Goal: Information Seeking & Learning: Learn about a topic

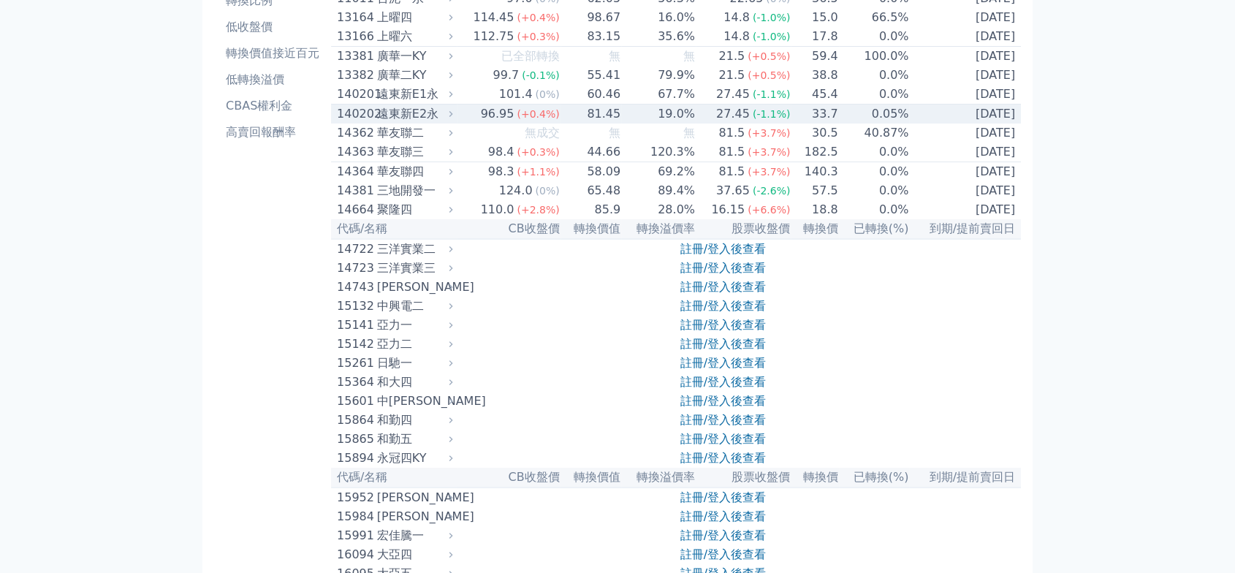
scroll to position [324, 0]
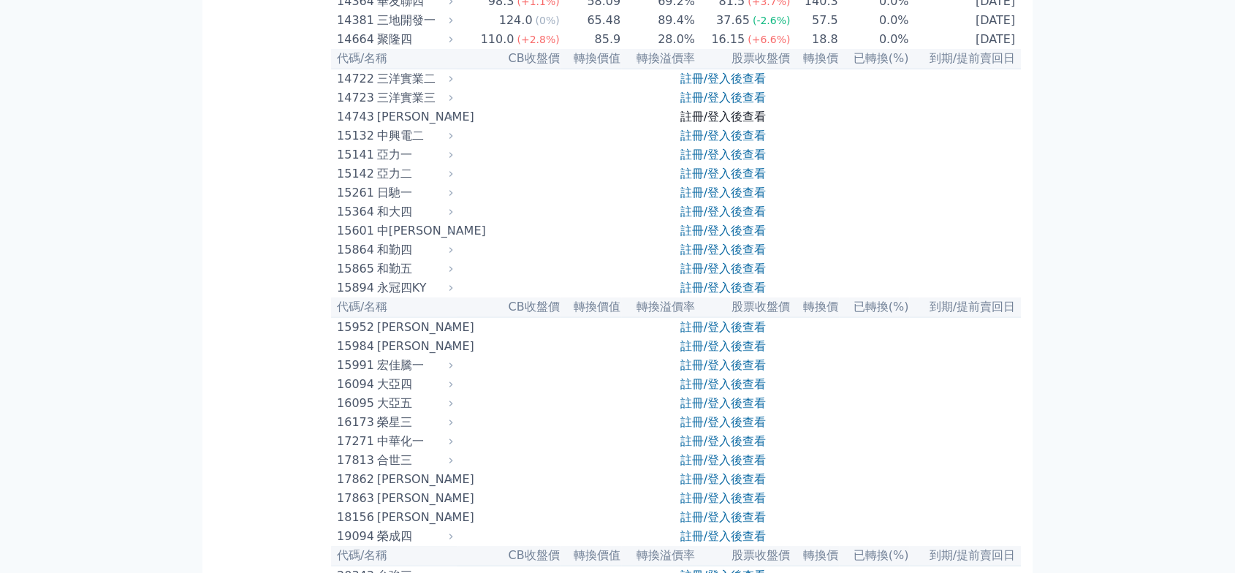
click at [731, 123] on link "註冊/登入後查看" at bounding box center [722, 117] width 85 height 14
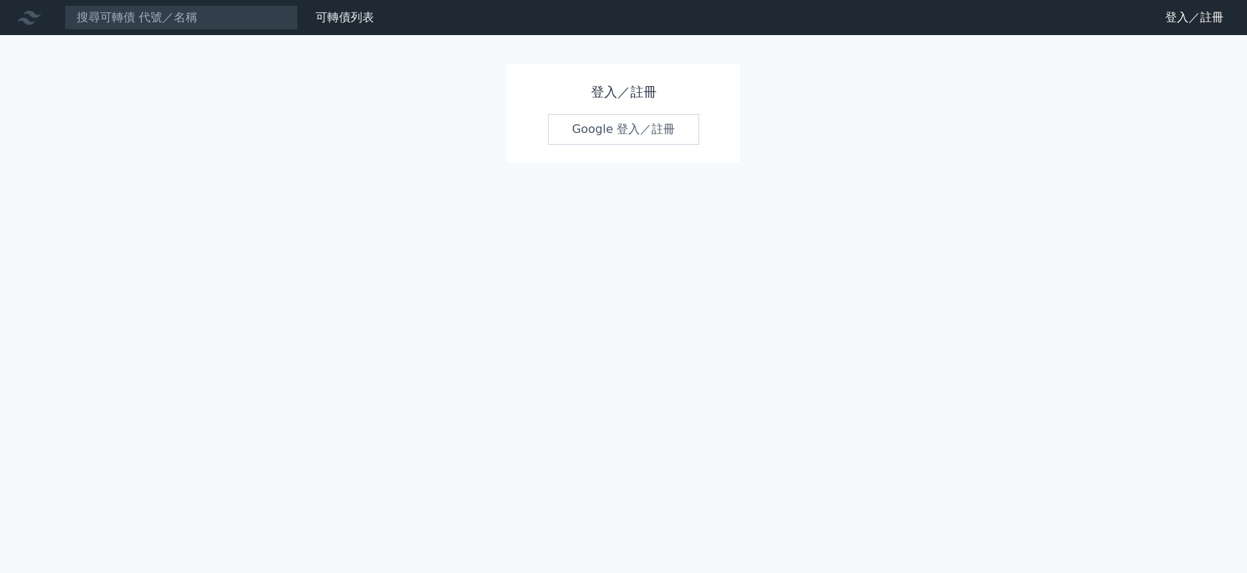
click at [568, 145] on link "Google 登入／註冊" at bounding box center [624, 129] width 152 height 31
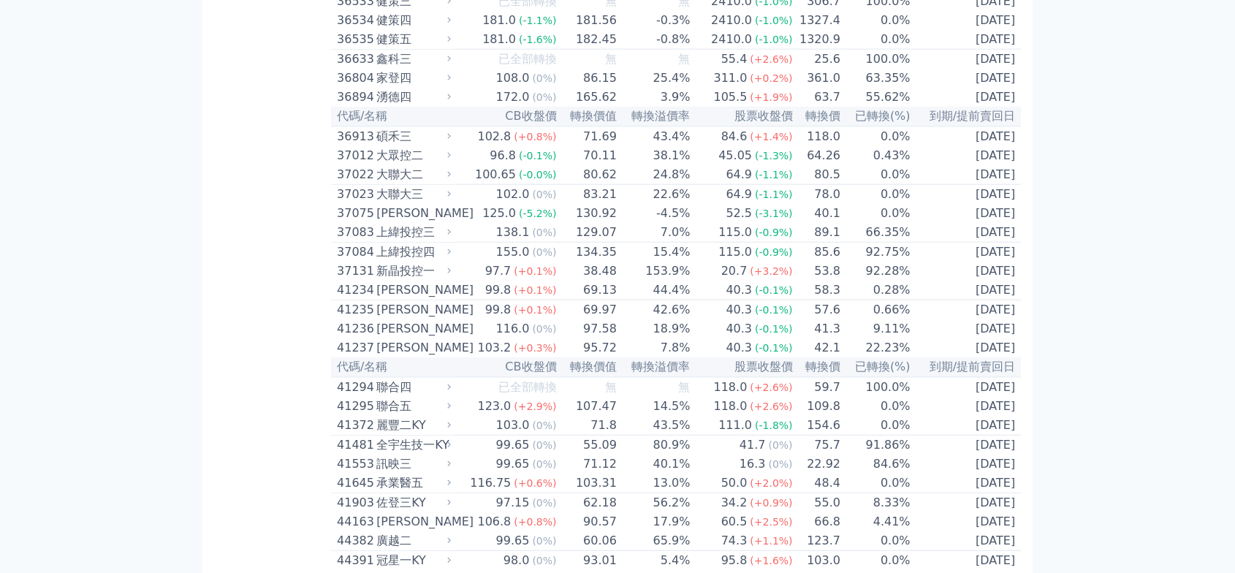
scroll to position [3572, 0]
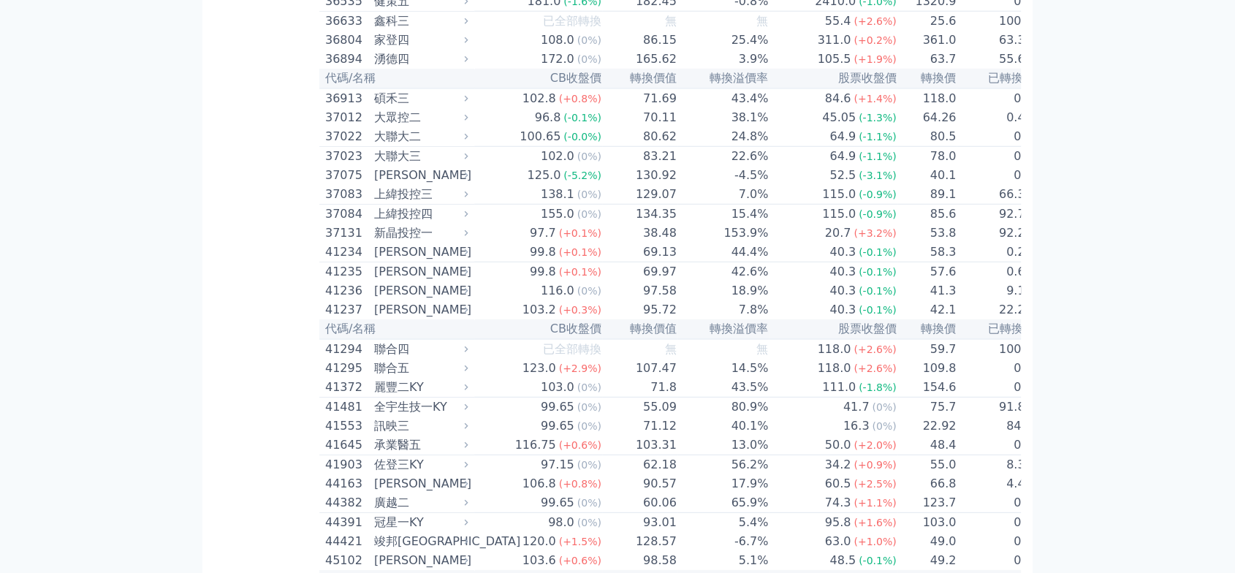
scroll to position [4222, 0]
